Goal: Navigation & Orientation: Find specific page/section

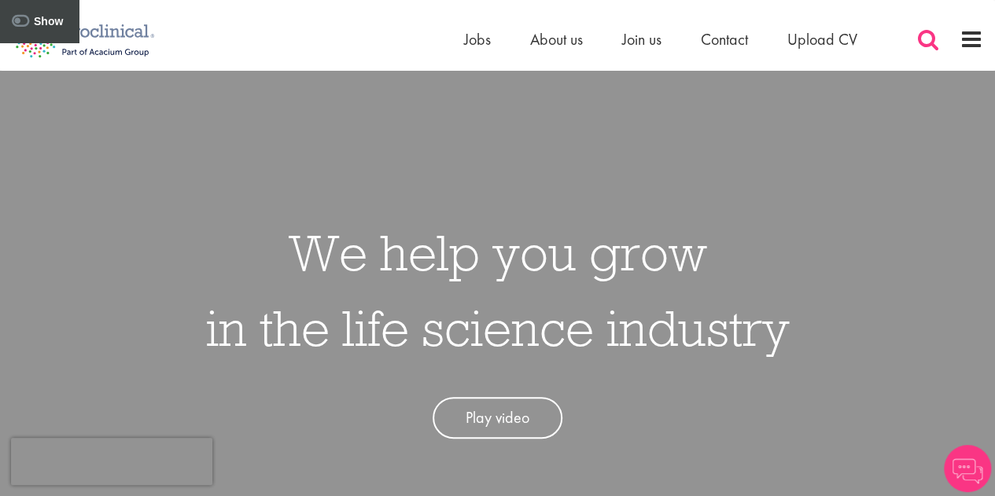
click at [934, 36] on span at bounding box center [928, 40] width 24 height 24
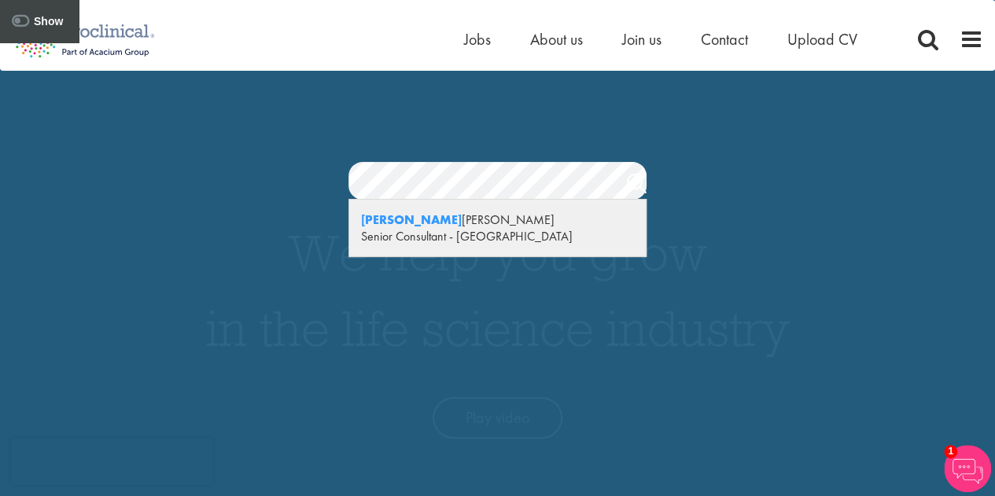
click at [422, 232] on div "Senior Consultant - [GEOGRAPHIC_DATA]" at bounding box center [497, 236] width 273 height 17
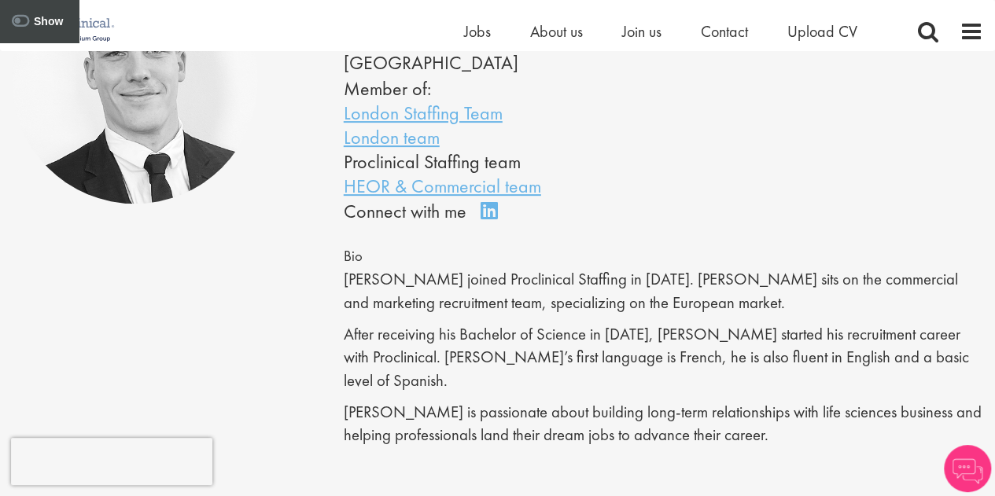
scroll to position [219, 0]
click at [926, 35] on span at bounding box center [928, 32] width 24 height 24
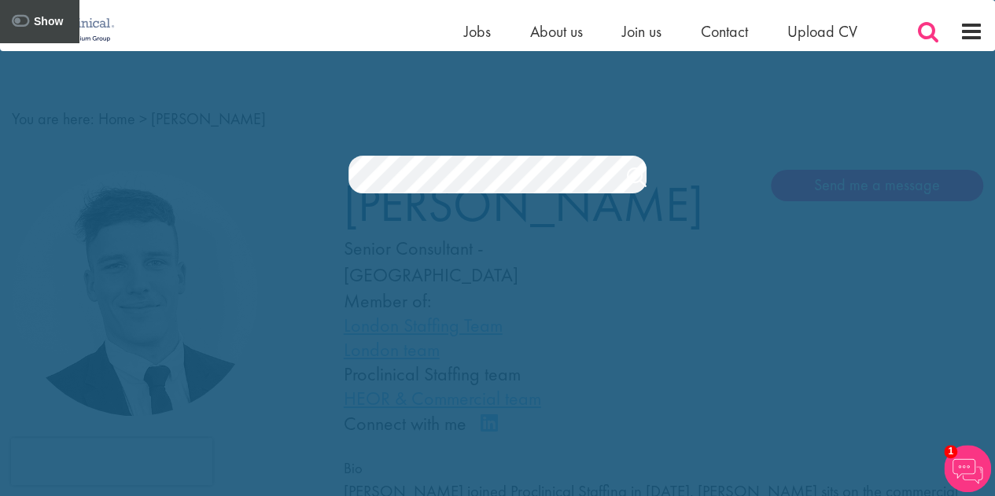
scroll to position [0, 0]
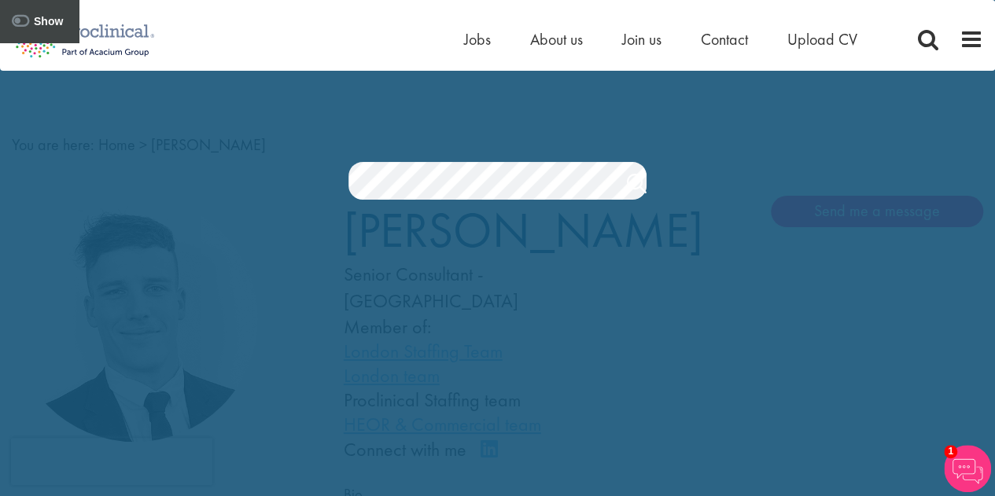
click at [397, 154] on div "Jobs Search" at bounding box center [497, 139] width 995 height 120
click at [404, 160] on div "Jobs Search" at bounding box center [497, 139] width 995 height 120
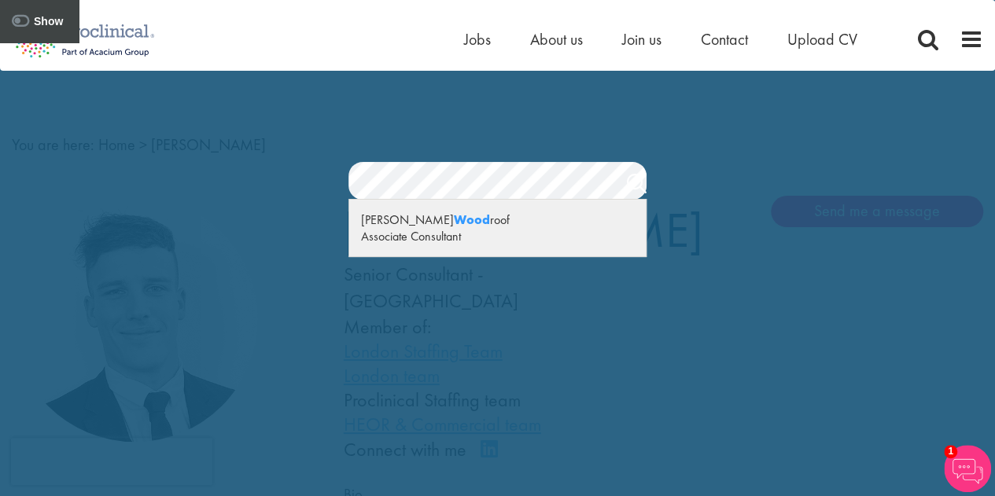
click at [411, 228] on div "Associate Consultant" at bounding box center [497, 236] width 273 height 17
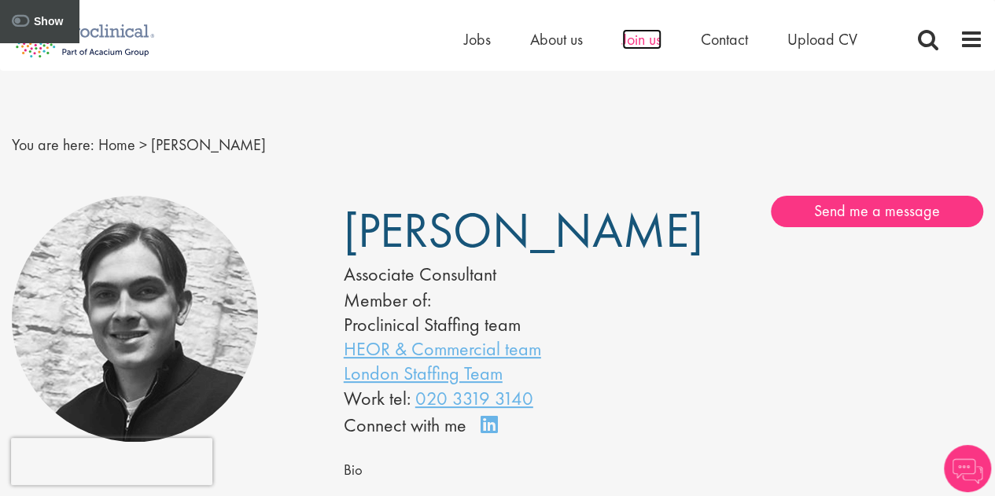
click at [637, 42] on span "Join us" at bounding box center [641, 39] width 39 height 20
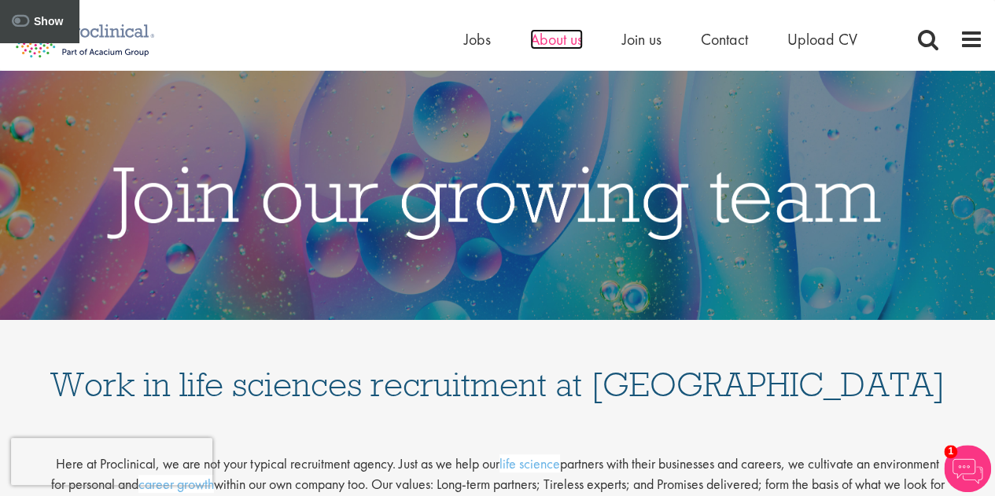
click at [560, 34] on span "About us" at bounding box center [556, 39] width 53 height 20
